Goal: Register for event/course

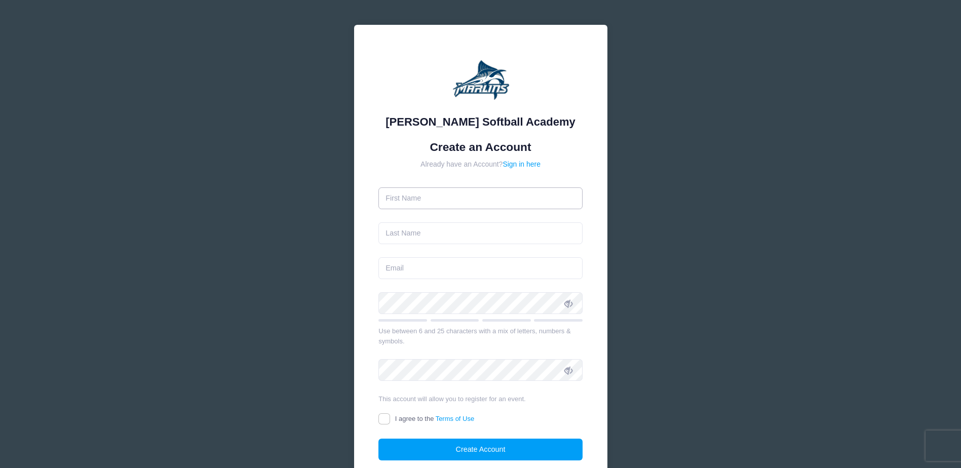
drag, startPoint x: 0, startPoint y: 0, endPoint x: 424, endPoint y: 207, distance: 471.6
click at [424, 207] on input "text" at bounding box center [480, 198] width 204 height 22
type input "[PERSON_NAME]"
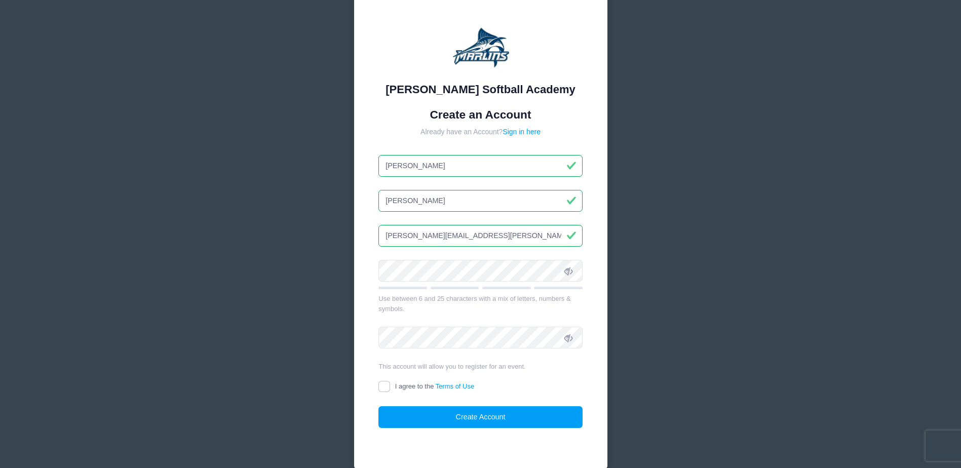
scroll to position [51, 0]
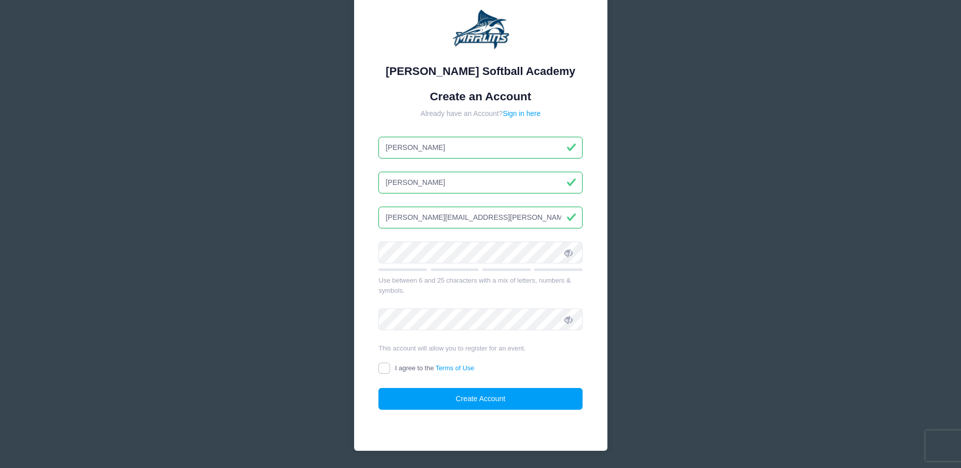
click at [505, 220] on input "[PERSON_NAME][EMAIL_ADDRESS][PERSON_NAME][DOMAIN_NAME]" at bounding box center [480, 218] width 204 height 22
click at [717, 217] on div "[PERSON_NAME] Softball Academy Create an Account Already have an Account? Sign …" at bounding box center [480, 224] width 961 height 551
drag, startPoint x: 560, startPoint y: 214, endPoint x: 243, endPoint y: 241, distance: 317.7
click at [243, 241] on div "[PERSON_NAME] Softball Academy Create an Account Already have an Account? Sign …" at bounding box center [480, 224] width 961 height 551
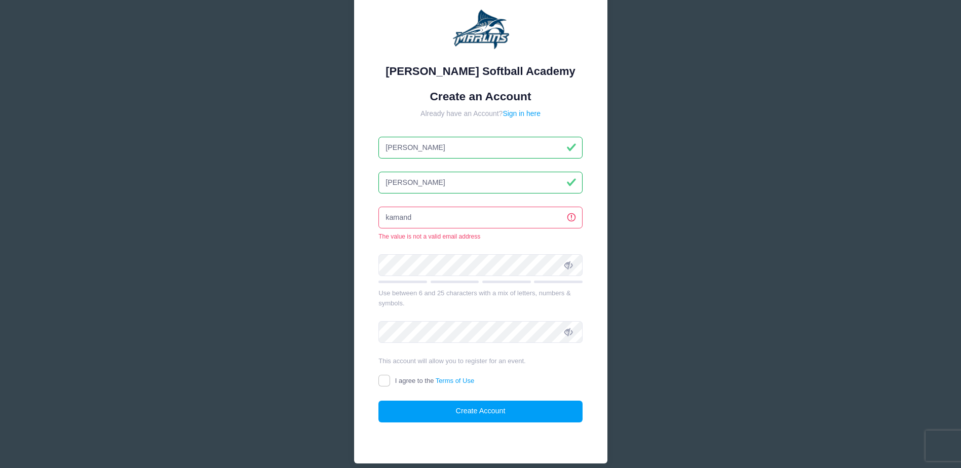
type input "[EMAIL_ADDRESS][DOMAIN_NAME]"
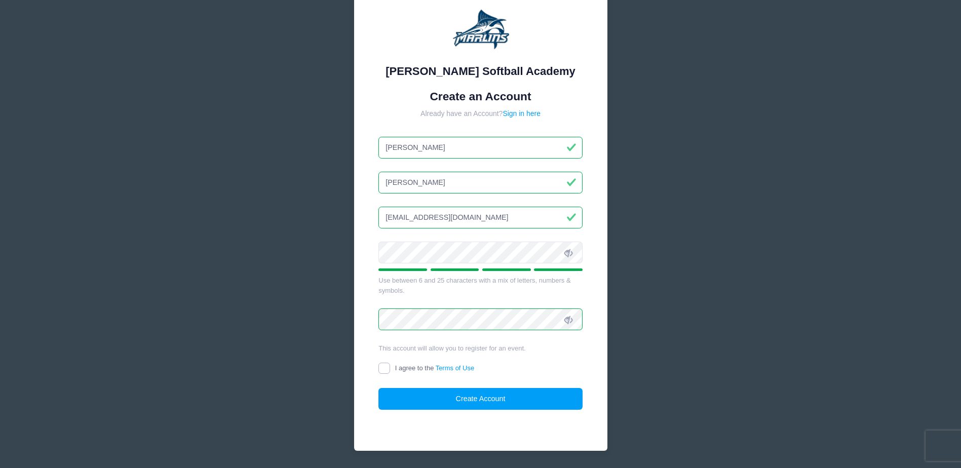
click at [382, 368] on input "I agree to the Terms of Use" at bounding box center [384, 369] width 12 height 12
checkbox input "true"
click at [441, 398] on button "Create Account" at bounding box center [480, 399] width 204 height 22
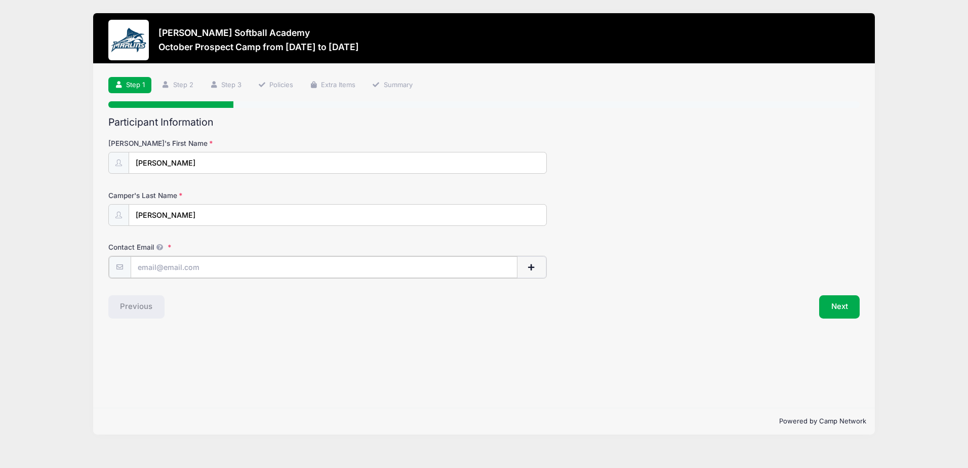
click at [212, 274] on input "Contact Email" at bounding box center [324, 267] width 387 height 22
type input "[EMAIL_ADDRESS][DOMAIN_NAME]"
click at [541, 266] on button "button" at bounding box center [531, 267] width 29 height 22
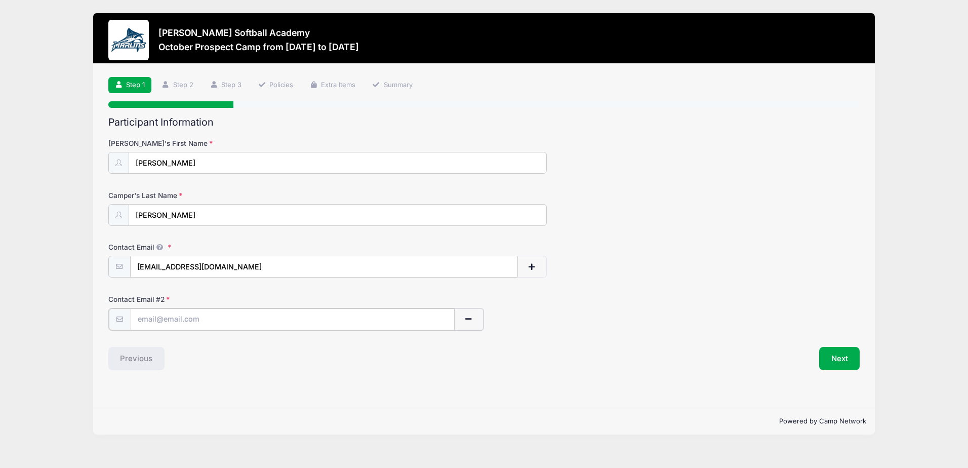
click at [225, 320] on input "text" at bounding box center [293, 319] width 324 height 22
type input "[EMAIL_ADDRESS][DOMAIN_NAME]"
click at [858, 363] on button "Next" at bounding box center [839, 357] width 41 height 23
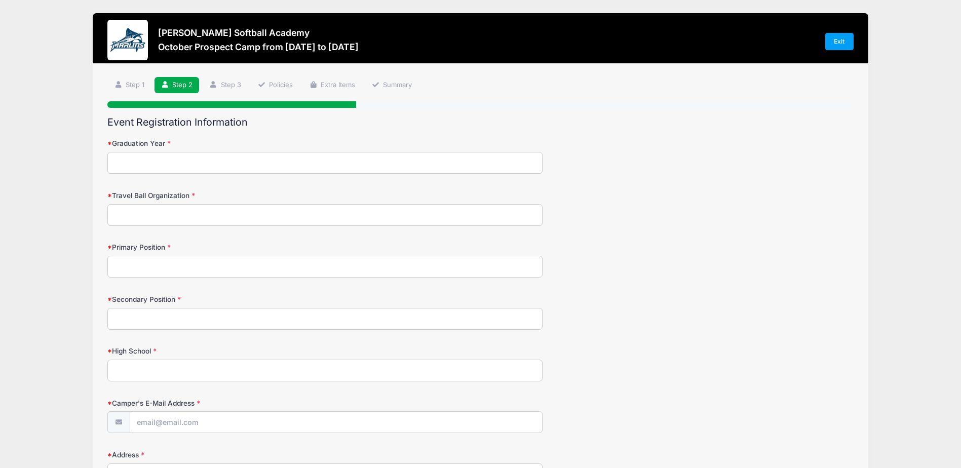
click at [213, 151] on div "Graduation Year" at bounding box center [479, 155] width 745 height 35
click at [213, 162] on input "Graduation Year" at bounding box center [324, 163] width 435 height 22
type input "0"
type input "2027"
type input "Carolina Elite"
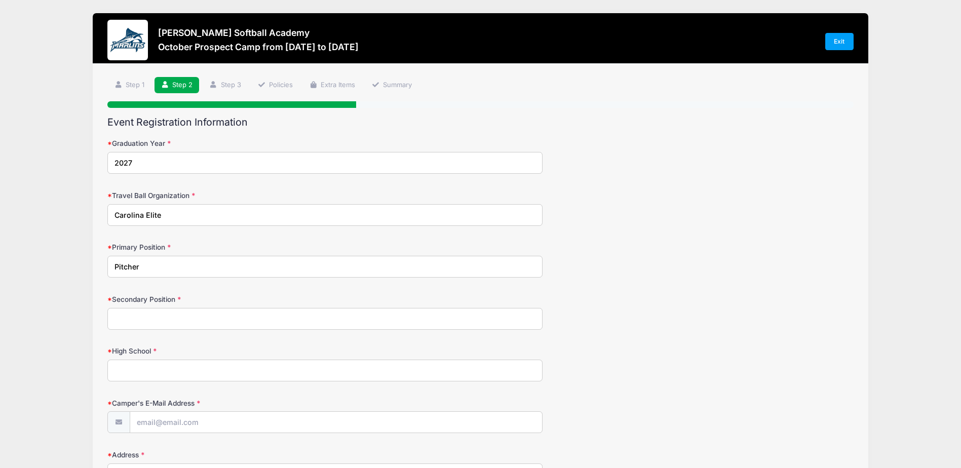
type input "Pitcher"
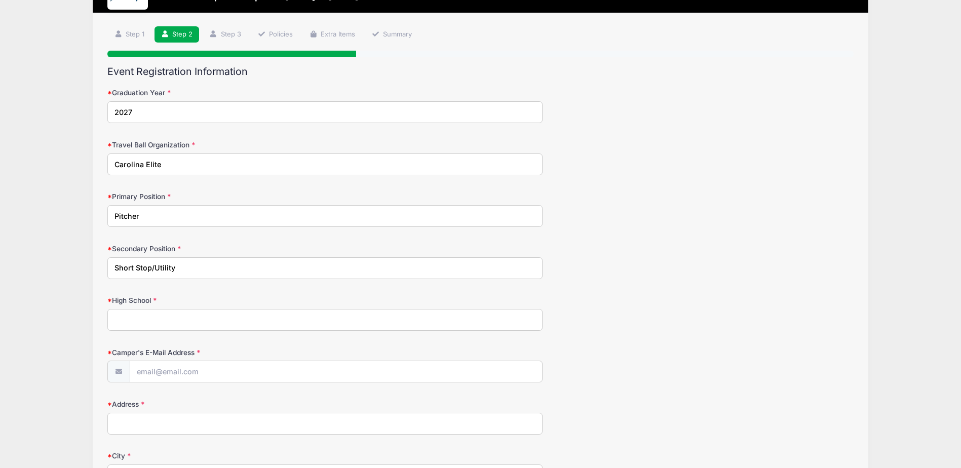
type input "Short Stop/Utility"
click at [194, 312] on input "High School" at bounding box center [324, 320] width 435 height 22
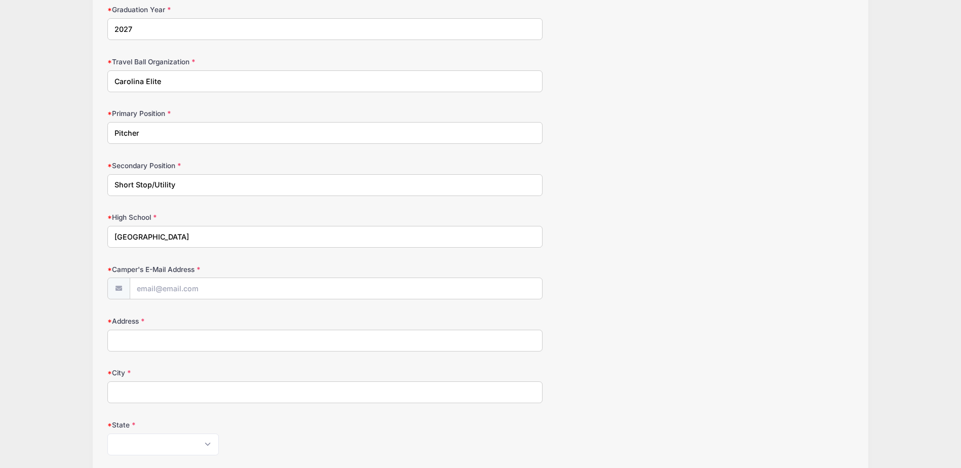
scroll to position [152, 0]
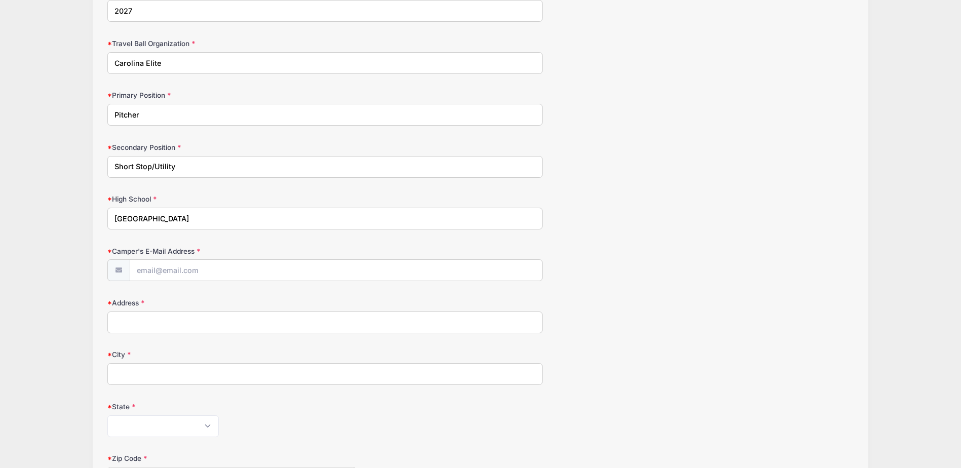
type input "[GEOGRAPHIC_DATA]"
click at [179, 271] on input "Camper's E-Mail Address" at bounding box center [336, 271] width 412 height 22
type input "[EMAIL_ADDRESS][DOMAIN_NAME]"
click at [196, 326] on input "Address" at bounding box center [324, 322] width 435 height 22
type input "[STREET_ADDRESS][PERSON_NAME]"
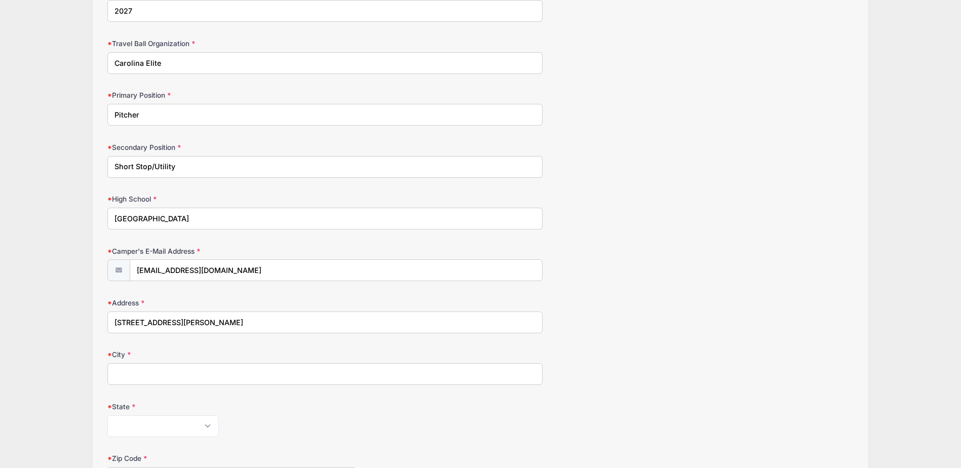
type input "[GEOGRAPHIC_DATA]"
select select "NC"
type input "27344"
type input "[PHONE_NUMBER]"
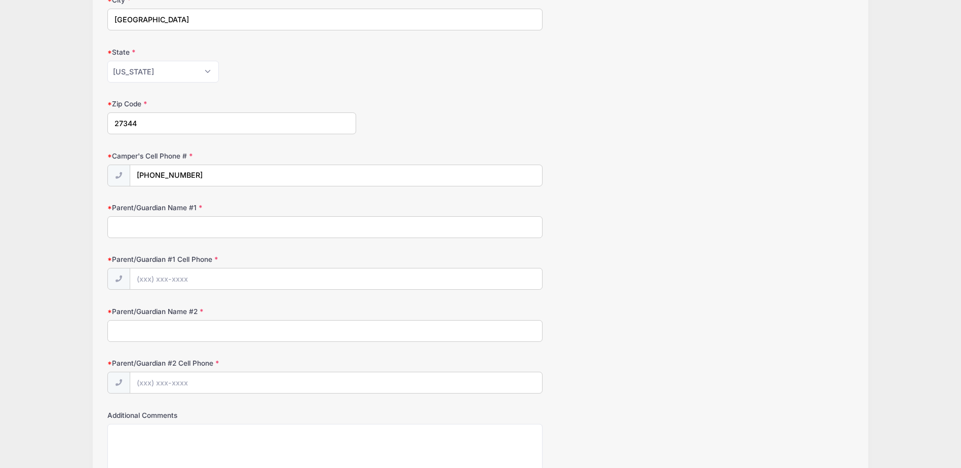
scroll to position [469, 0]
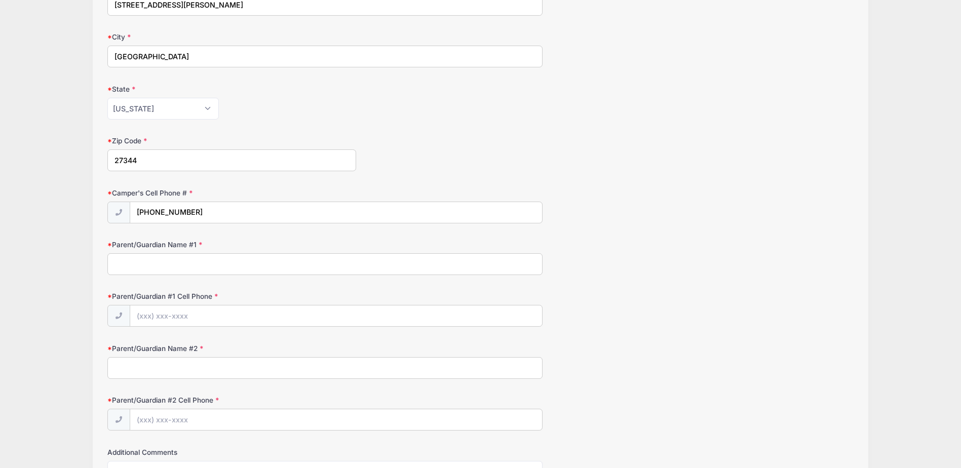
type input "[STREET_ADDRESS][PERSON_NAME]"
drag, startPoint x: 216, startPoint y: 208, endPoint x: 4, endPoint y: 216, distance: 212.8
click at [4, 216] on div "[PERSON_NAME] Softball Academy October [GEOGRAPHIC_DATA] from [DATE] to [DATE] …" at bounding box center [480, 75] width 961 height 1089
type input "[PHONE_NUMBER]"
click at [147, 272] on input "Parent/Guardian Name #1" at bounding box center [324, 264] width 435 height 22
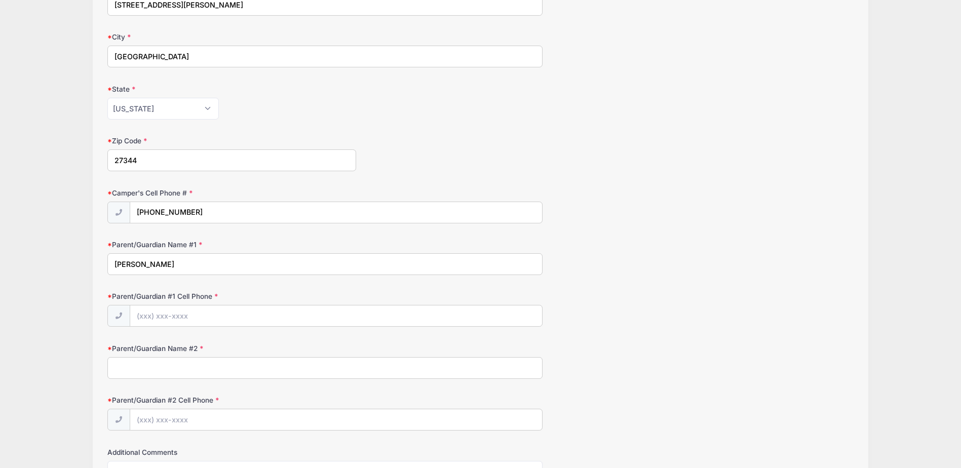
type input "[PERSON_NAME]"
type input "[PHONE_NUMBER]"
type input "[PERSON_NAME]"
type input "[PHONE_NUMBER]"
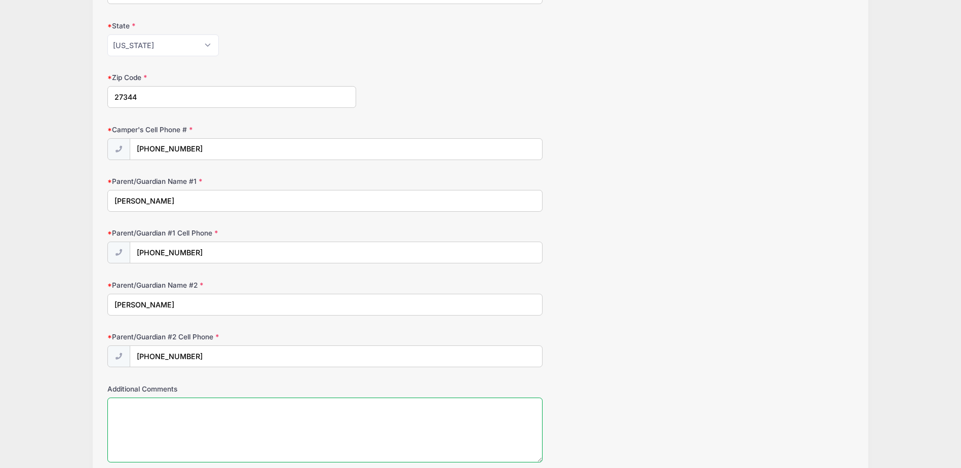
scroll to position [620, 0]
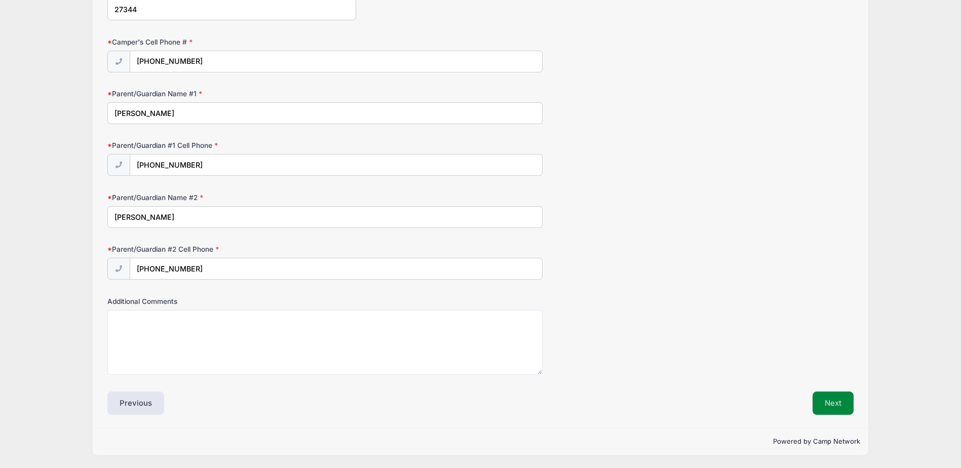
click at [834, 406] on button "Next" at bounding box center [832, 402] width 41 height 23
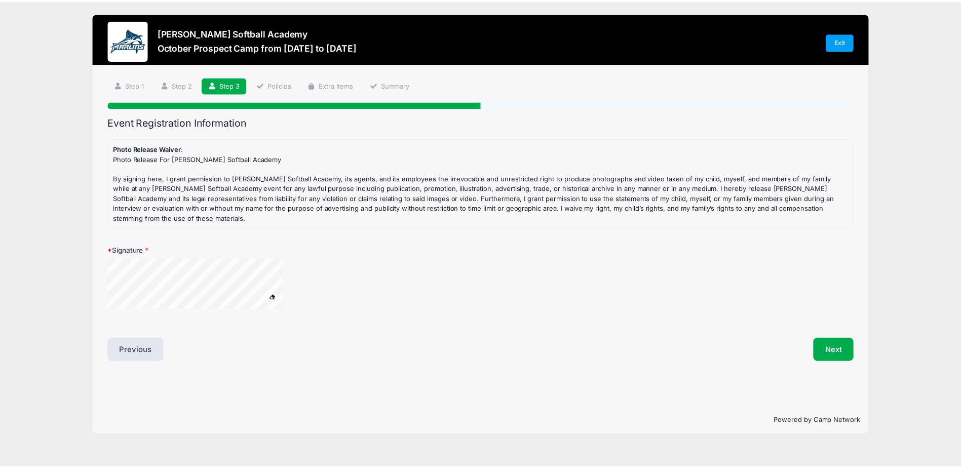
scroll to position [0, 0]
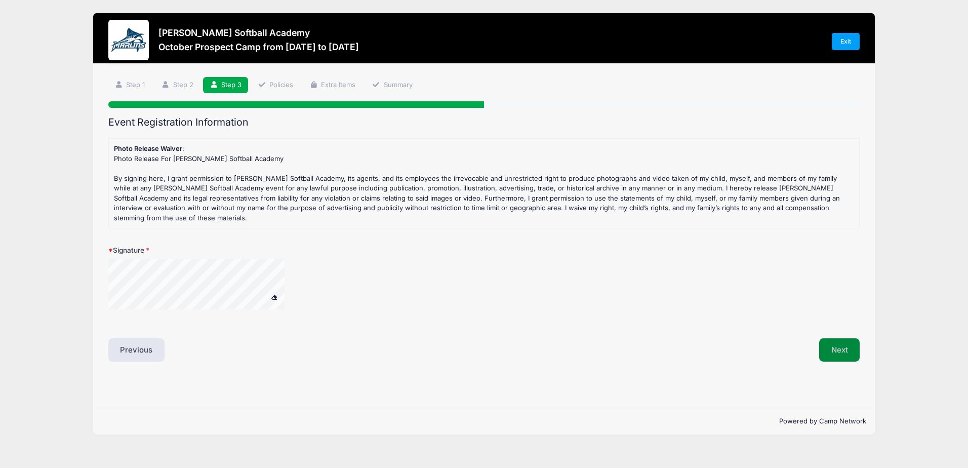
click at [841, 344] on button "Next" at bounding box center [839, 349] width 41 height 23
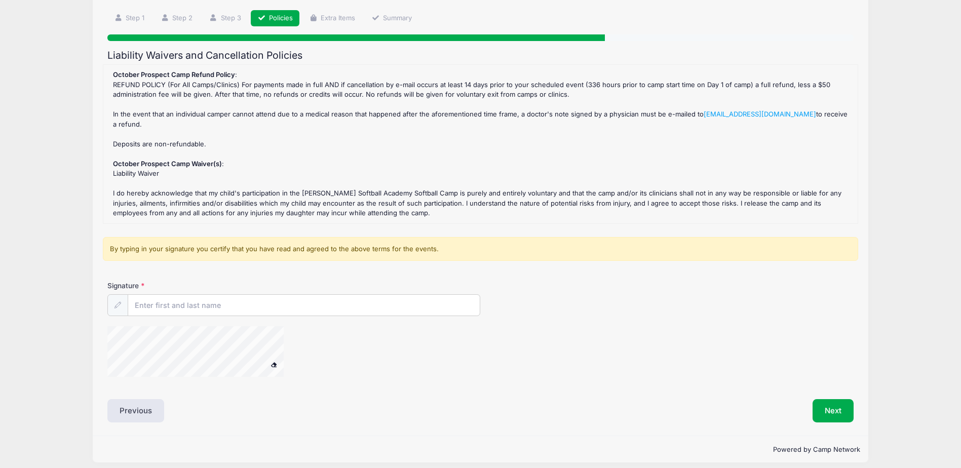
scroll to position [74, 0]
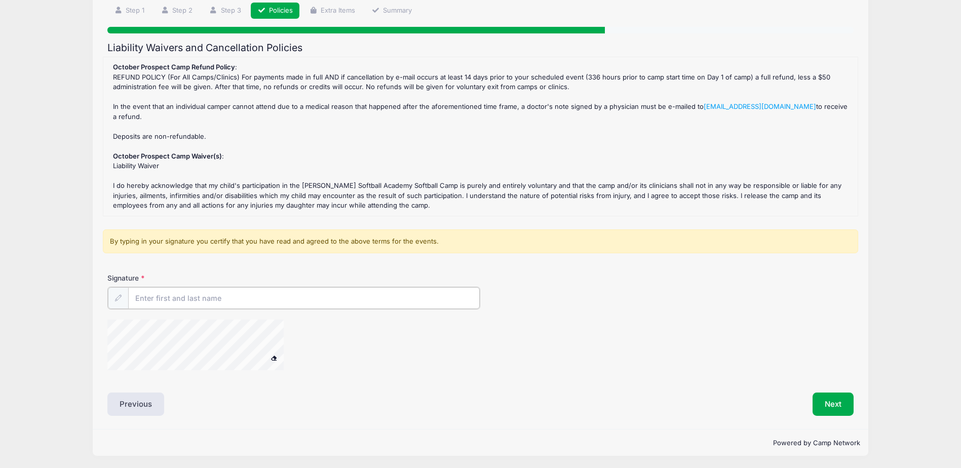
click at [195, 297] on input "Signature" at bounding box center [303, 298] width 351 height 22
type input "[PERSON_NAME]"
click at [831, 407] on button "Next" at bounding box center [832, 402] width 41 height 23
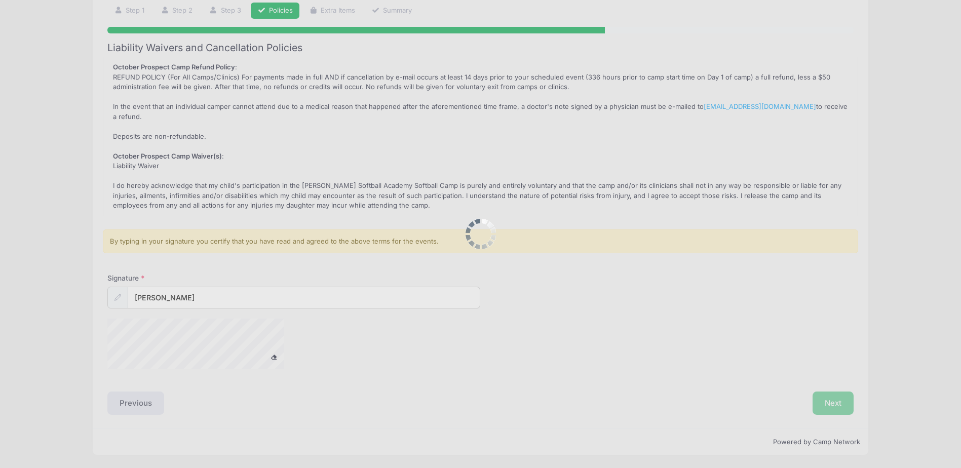
scroll to position [0, 0]
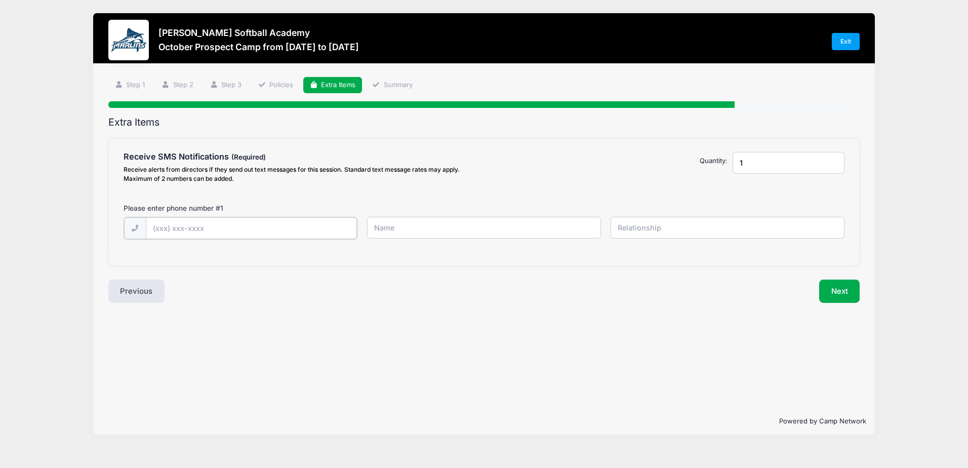
click at [206, 230] on input "text" at bounding box center [251, 228] width 211 height 22
type input "[PHONE_NUMBER]"
click at [422, 225] on input "text" at bounding box center [484, 228] width 234 height 22
type input "[PERSON_NAME]"
type input "Mother"
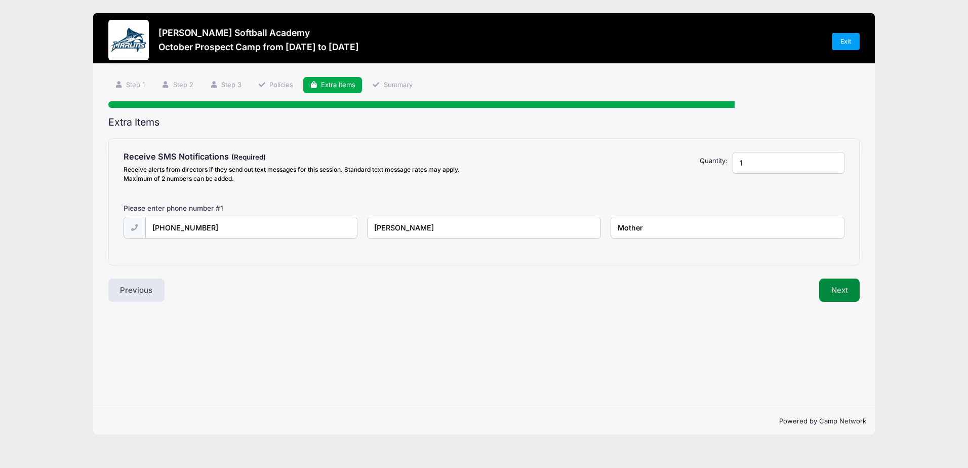
click at [832, 282] on button "Next" at bounding box center [839, 290] width 41 height 23
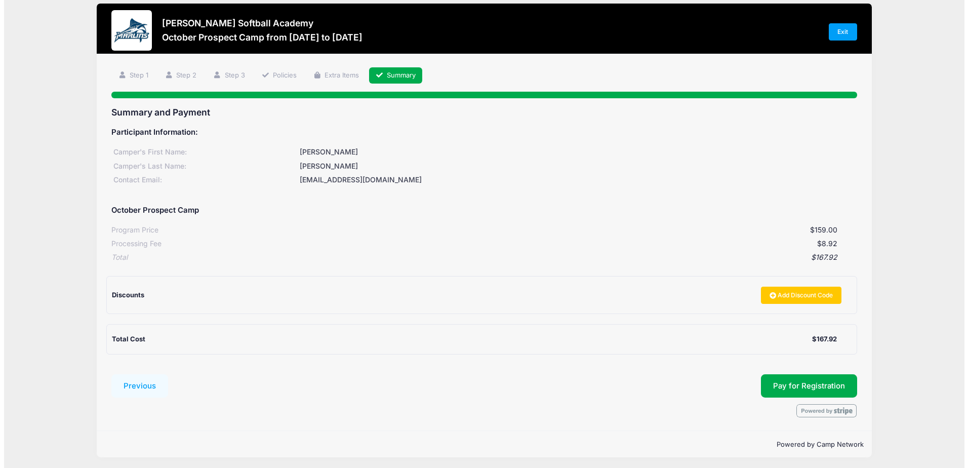
scroll to position [12, 0]
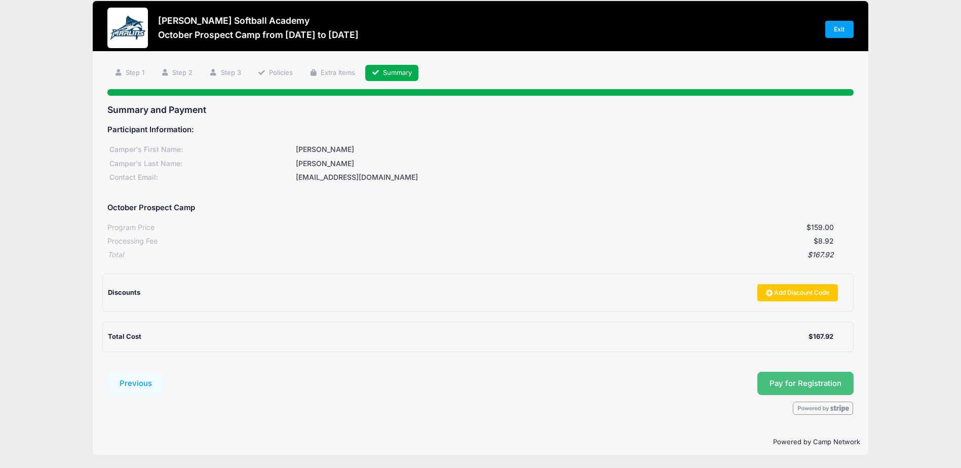
click at [766, 381] on button "Pay for Registration" at bounding box center [805, 383] width 96 height 23
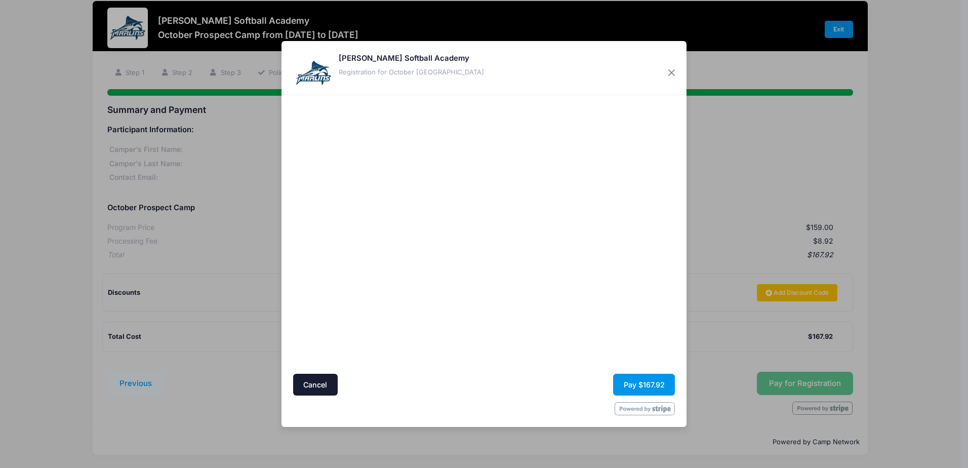
click at [656, 384] on button "Pay $167.92" at bounding box center [644, 385] width 62 height 22
